Goal: Complete application form

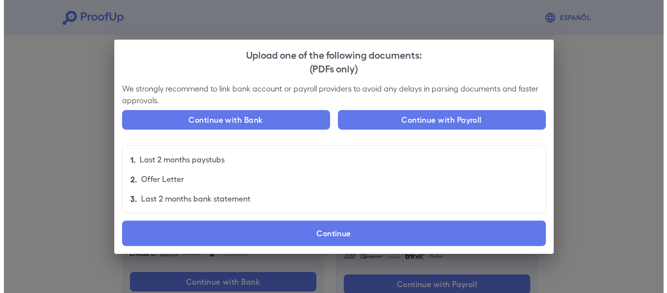
scroll to position [81, 0]
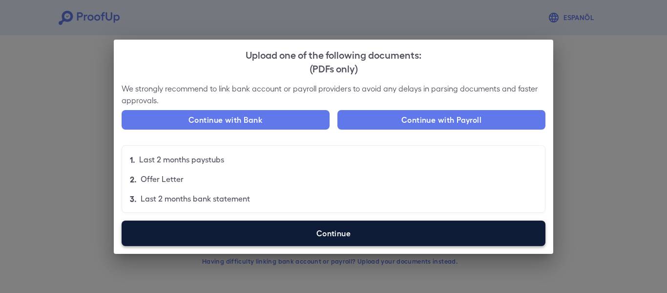
click at [316, 232] on label "Continue" at bounding box center [334, 232] width 424 height 25
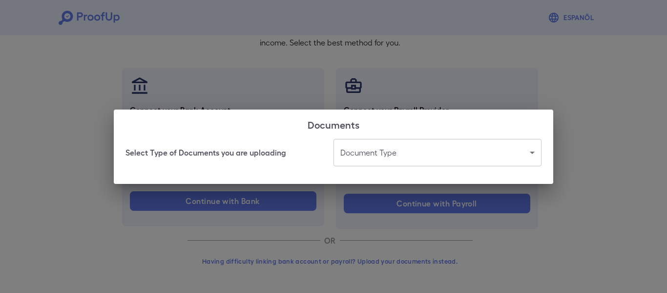
click at [380, 157] on body "Espanõl Go back How Would You Like to Verify Your Income? There are multiple wa…" at bounding box center [333, 105] width 667 height 373
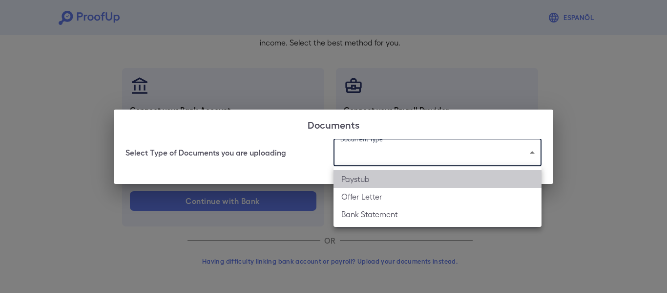
click at [370, 185] on li "Paystub" at bounding box center [438, 179] width 208 height 18
type input "*******"
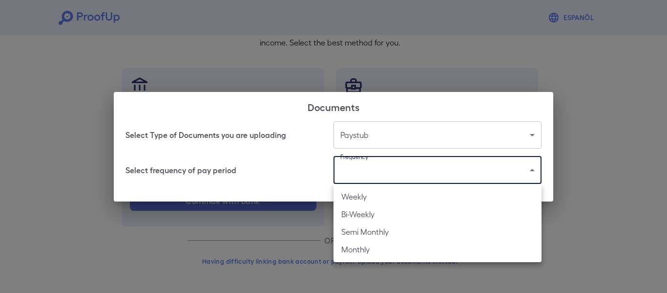
click at [354, 172] on body "Espanõl Go back How Would You Like to Verify Your Income? There are multiple wa…" at bounding box center [333, 105] width 667 height 373
click at [369, 192] on li "Weekly" at bounding box center [438, 197] width 208 height 18
type input "******"
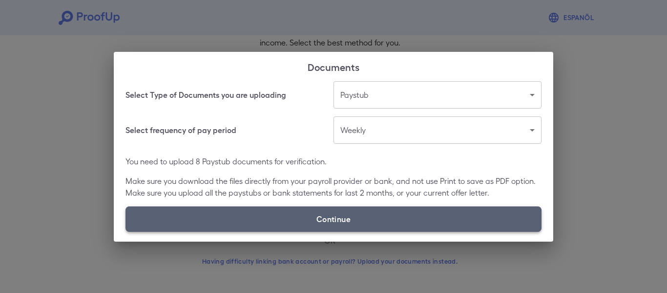
click at [321, 206] on label "Continue" at bounding box center [334, 218] width 416 height 25
click at [126, 231] on input "Continue" at bounding box center [126, 231] width 0 height 0
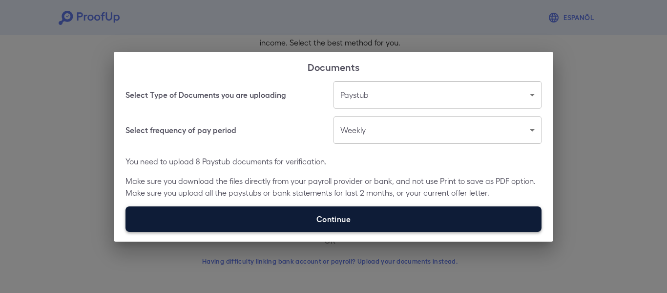
type input "**********"
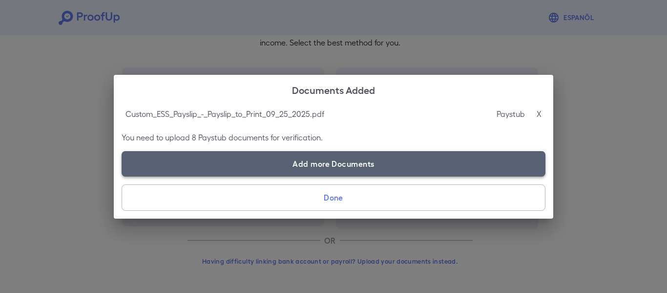
click at [338, 170] on label "Add more Documents" at bounding box center [334, 163] width 424 height 25
click at [122, 176] on input "Add more Documents" at bounding box center [122, 176] width 0 height 0
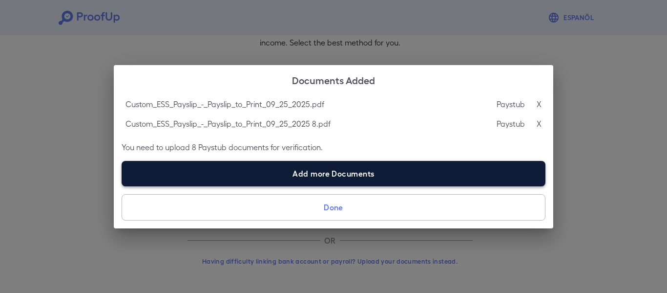
click at [254, 170] on label "Add more Documents" at bounding box center [334, 173] width 424 height 25
click at [122, 186] on input "Add more Documents" at bounding box center [122, 186] width 0 height 0
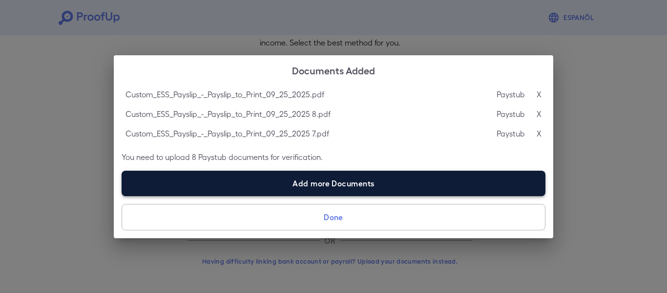
click at [278, 179] on label "Add more Documents" at bounding box center [334, 182] width 424 height 25
click at [122, 195] on input "Add more Documents" at bounding box center [122, 195] width 0 height 0
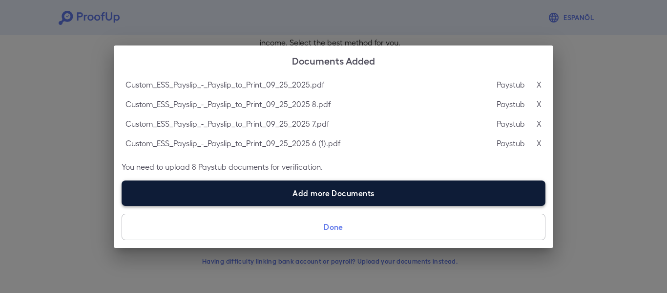
click at [314, 189] on label "Add more Documents" at bounding box center [334, 192] width 424 height 25
click at [122, 205] on input "Add more Documents" at bounding box center [122, 205] width 0 height 0
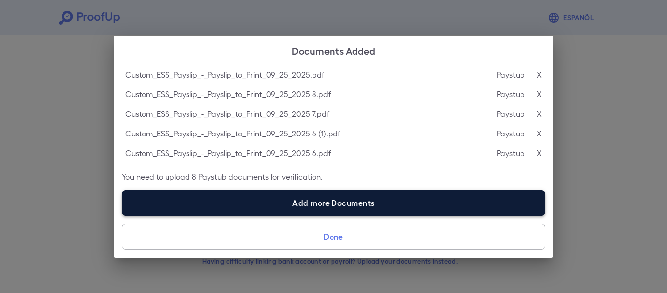
click at [318, 195] on label "Add more Documents" at bounding box center [334, 202] width 424 height 25
click at [122, 215] on input "Add more Documents" at bounding box center [122, 215] width 0 height 0
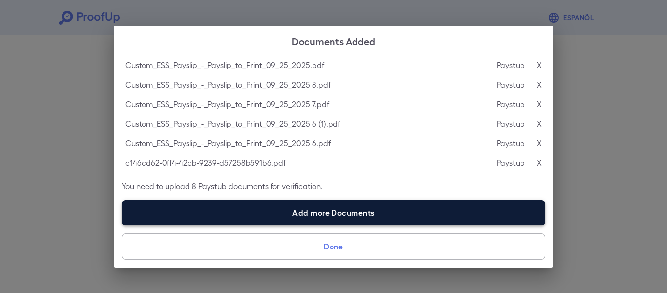
click at [311, 202] on label "Add more Documents" at bounding box center [334, 212] width 424 height 25
click at [122, 225] on input "Add more Documents" at bounding box center [122, 225] width 0 height 0
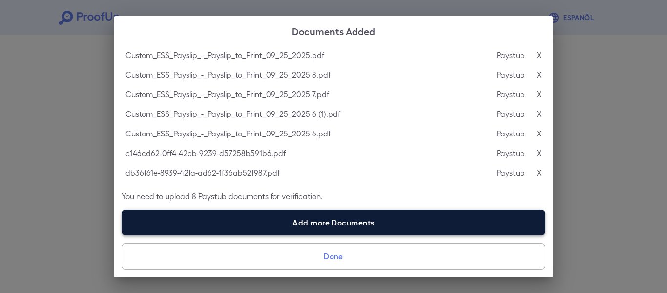
click at [301, 216] on label "Add more Documents" at bounding box center [334, 222] width 424 height 25
click at [122, 234] on input "Add more Documents" at bounding box center [122, 234] width 0 height 0
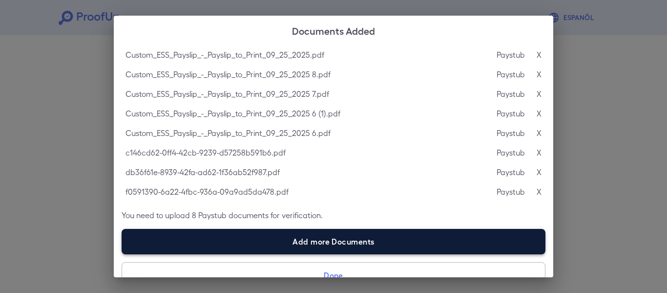
click at [338, 246] on label "Add more Documents" at bounding box center [334, 241] width 424 height 25
click at [122, 254] on input "Add more Documents" at bounding box center [122, 254] width 0 height 0
type input "**********"
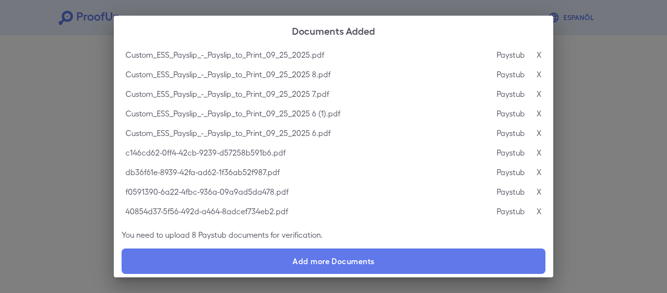
scroll to position [39, 0]
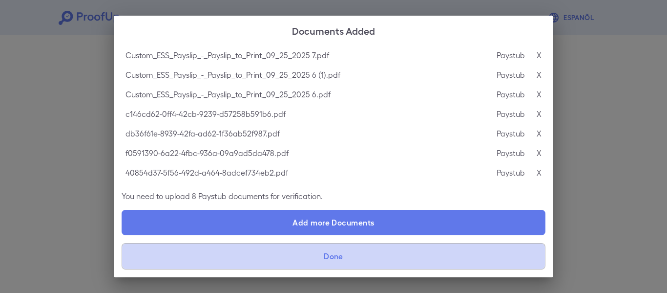
click at [366, 255] on button "Done" at bounding box center [334, 256] width 424 height 26
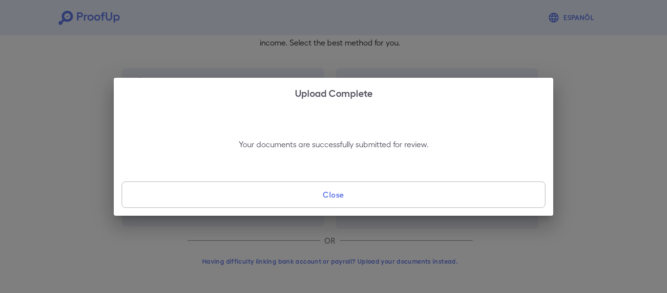
scroll to position [0, 0]
click at [378, 188] on button "Close" at bounding box center [334, 194] width 424 height 26
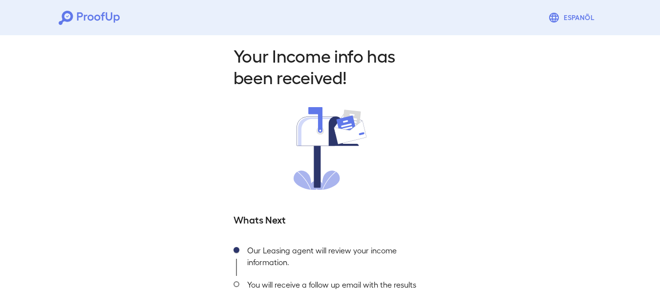
scroll to position [82, 0]
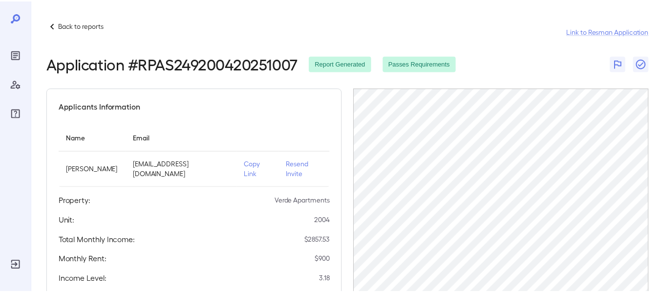
scroll to position [251, 0]
